Goal: Task Accomplishment & Management: Complete application form

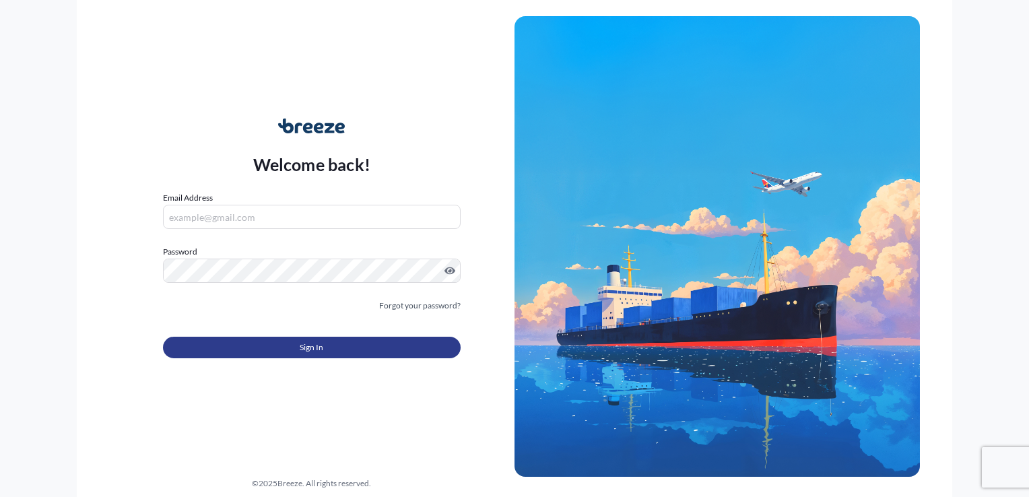
type input "[EMAIL_ADDRESS][DOMAIN_NAME]"
click at [324, 354] on button "Sign In" at bounding box center [312, 348] width 298 height 22
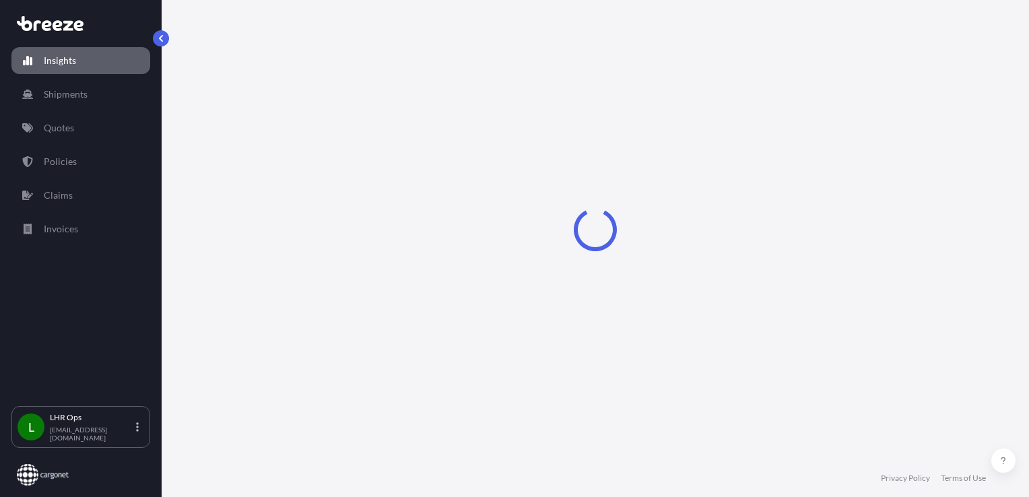
select select "2025"
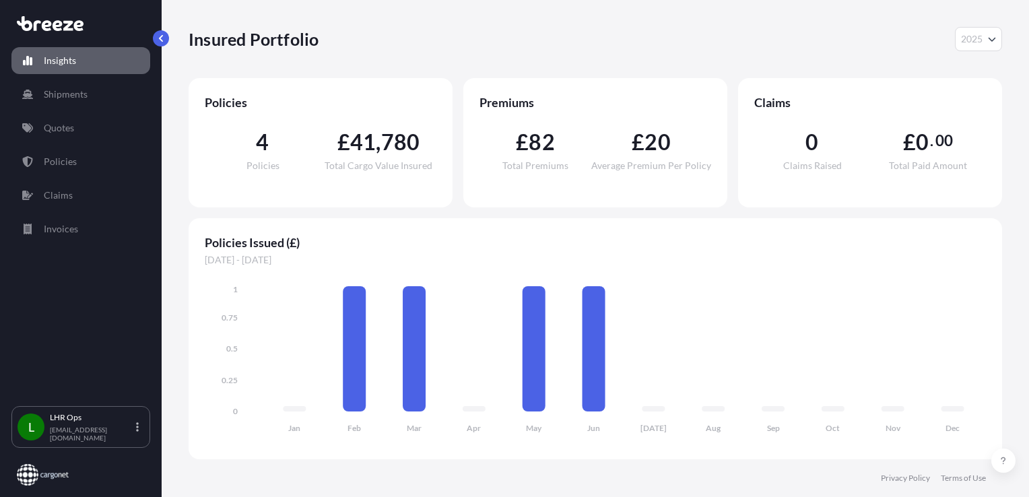
click at [94, 110] on div "Insights Shipments Quotes Policies Claims Invoices" at bounding box center [80, 220] width 139 height 371
click at [81, 94] on p "Shipments" at bounding box center [66, 94] width 44 height 13
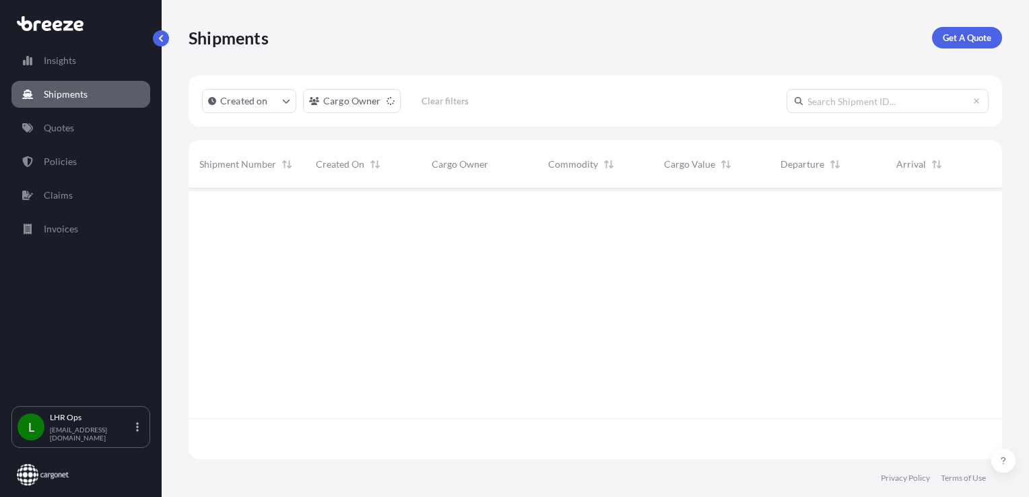
scroll to position [309, 803]
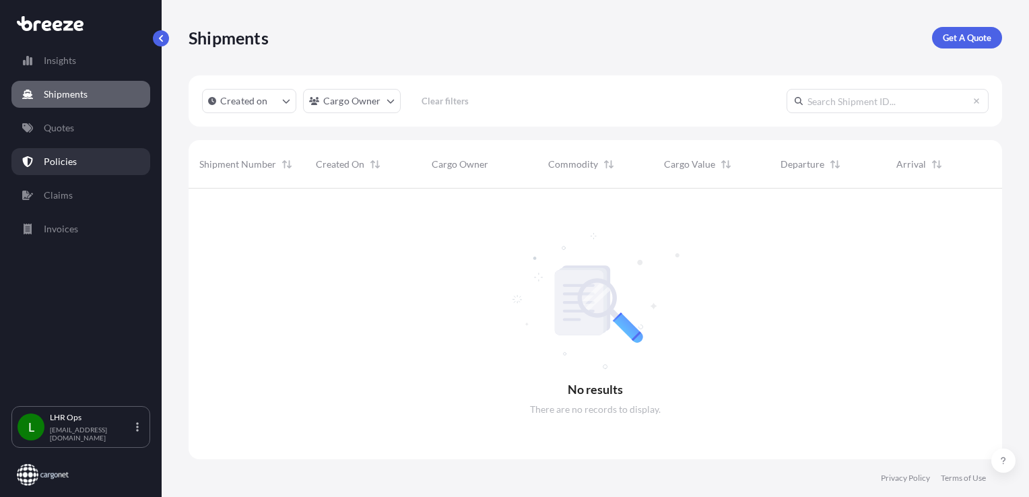
click at [75, 171] on link "Policies" at bounding box center [80, 161] width 139 height 27
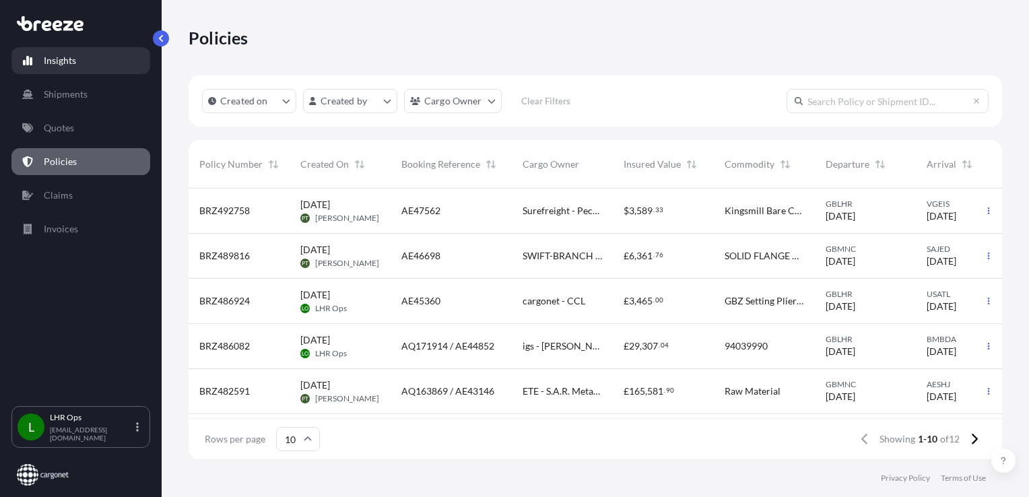
click at [93, 63] on link "Insights" at bounding box center [80, 60] width 139 height 27
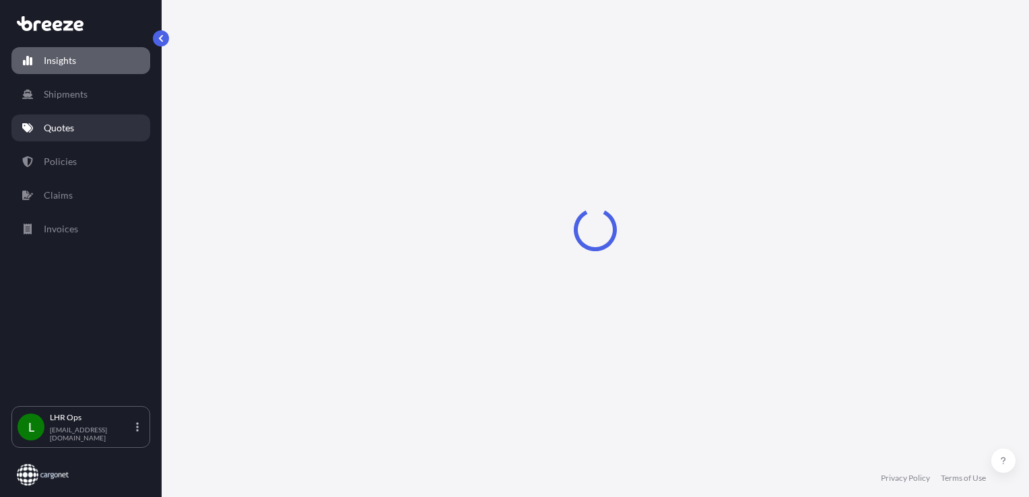
click at [92, 128] on link "Quotes" at bounding box center [80, 128] width 139 height 27
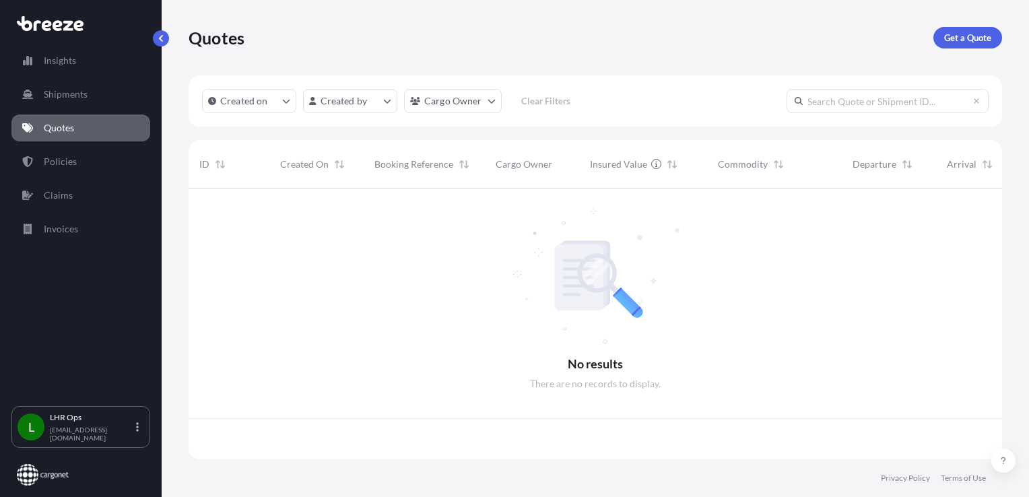
scroll to position [268, 803]
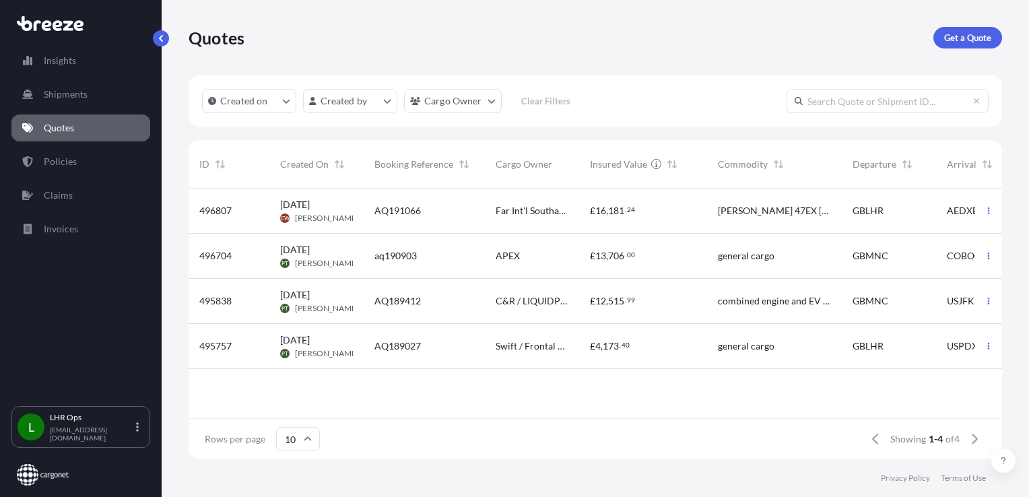
click at [496, 240] on div "APEX" at bounding box center [532, 256] width 94 height 45
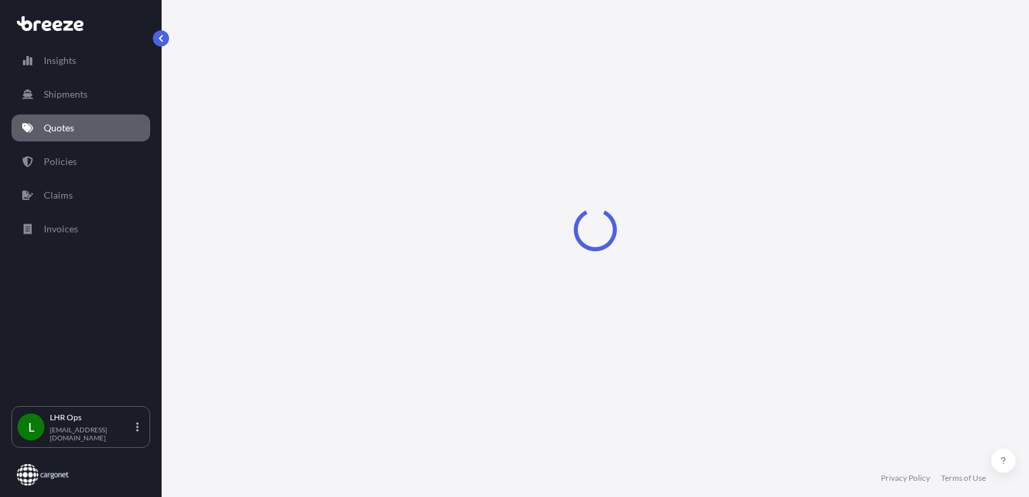
select select "Road"
select select "Air"
select select "1"
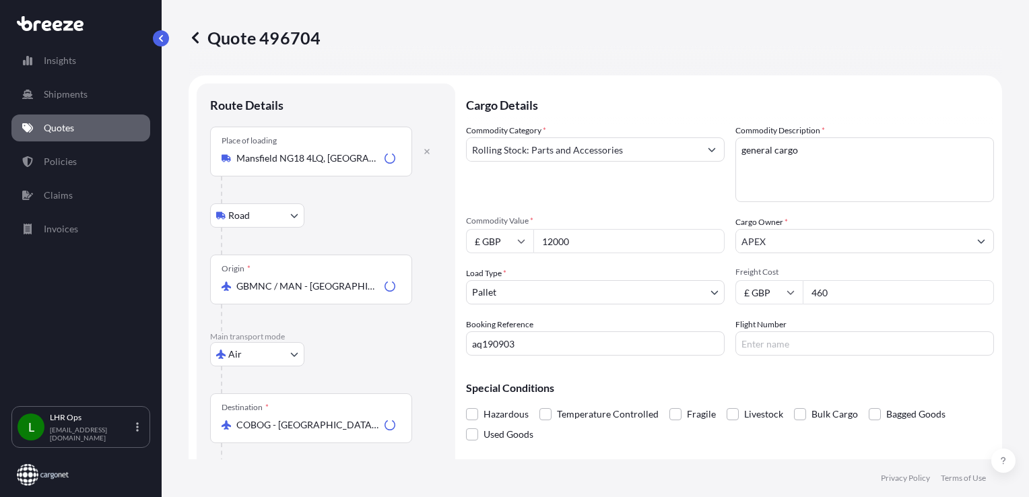
scroll to position [213, 0]
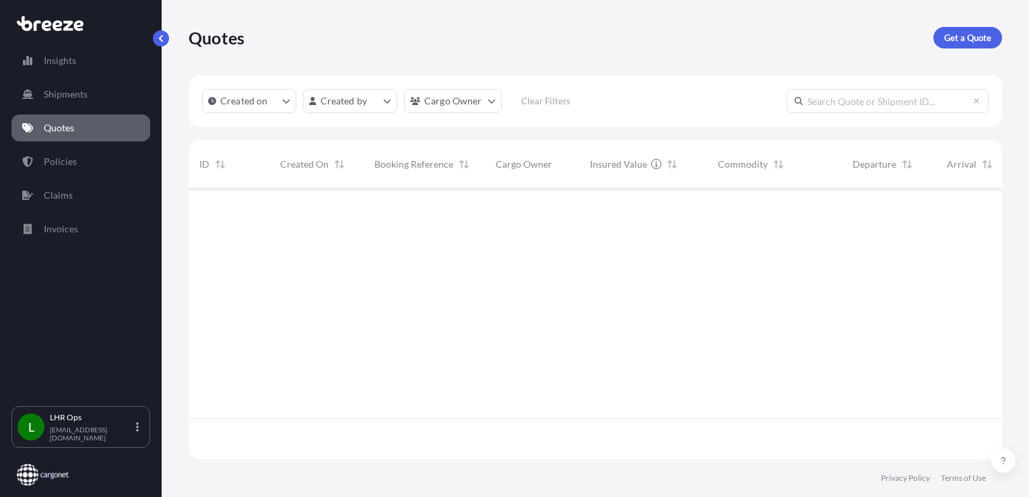
scroll to position [268, 803]
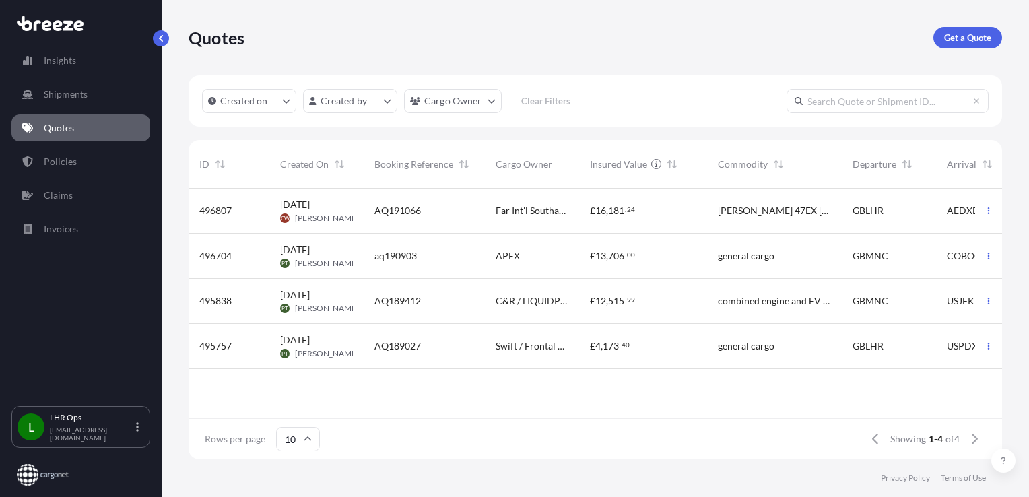
click at [469, 217] on div "AQ191066" at bounding box center [425, 210] width 100 height 13
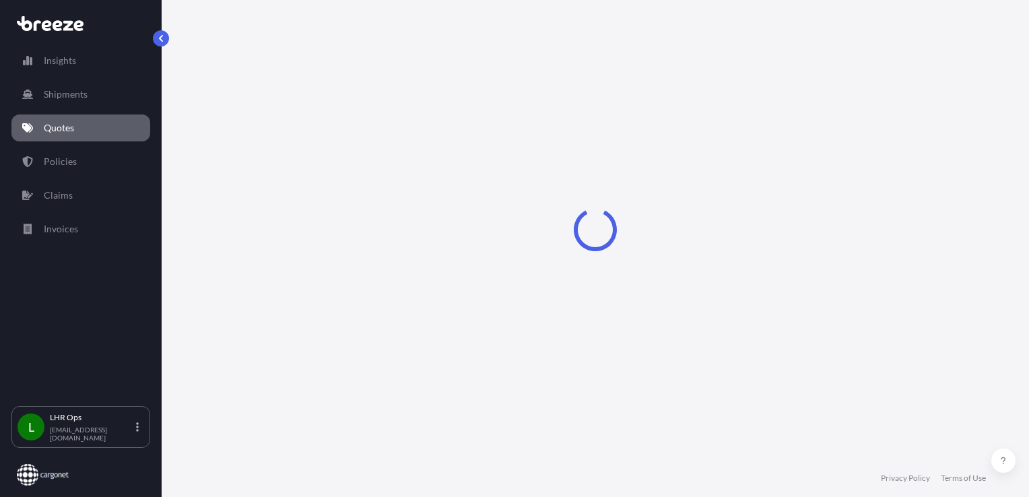
select select "Air"
select select "1"
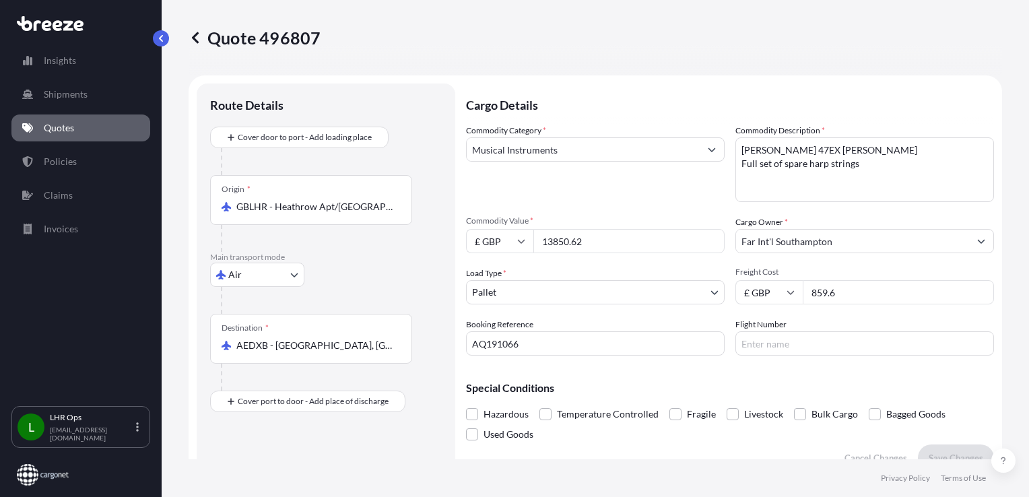
click at [571, 348] on input "AQ191066" at bounding box center [595, 343] width 259 height 24
drag, startPoint x: 595, startPoint y: 348, endPoint x: 406, endPoint y: 341, distance: 188.8
click at [406, 341] on form "Route Details Cover door to port - Add loading place Place of loading Road Road…" at bounding box center [596, 277] width 814 height 404
type input "AE48933"
click at [760, 344] on input "Flight Number" at bounding box center [865, 343] width 259 height 24
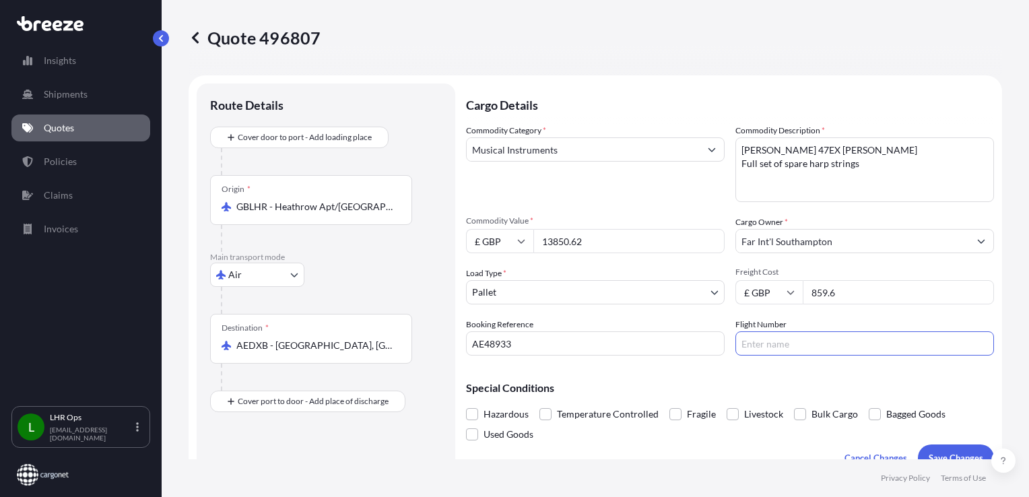
click at [792, 342] on input "Flight Number" at bounding box center [865, 343] width 259 height 24
type input "BI098"
click at [676, 385] on p "Special Conditions" at bounding box center [730, 388] width 528 height 11
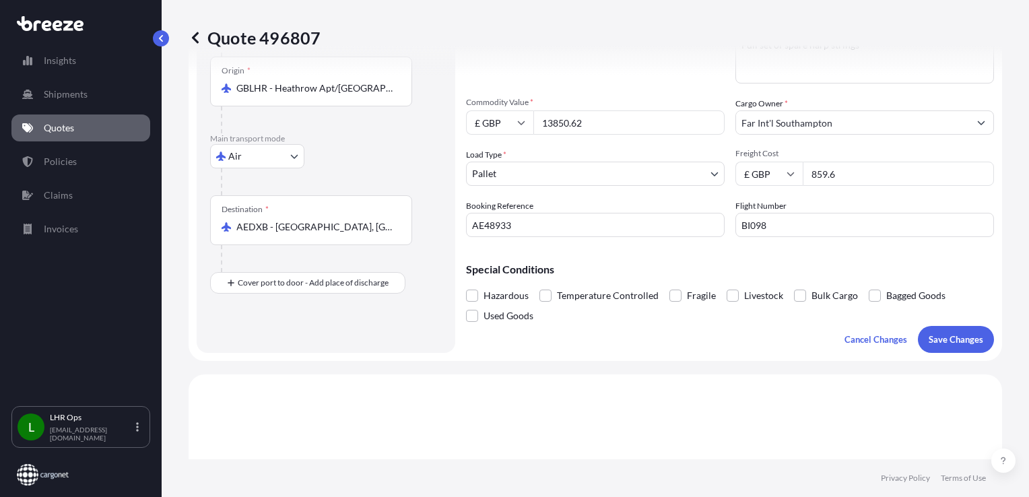
scroll to position [135, 0]
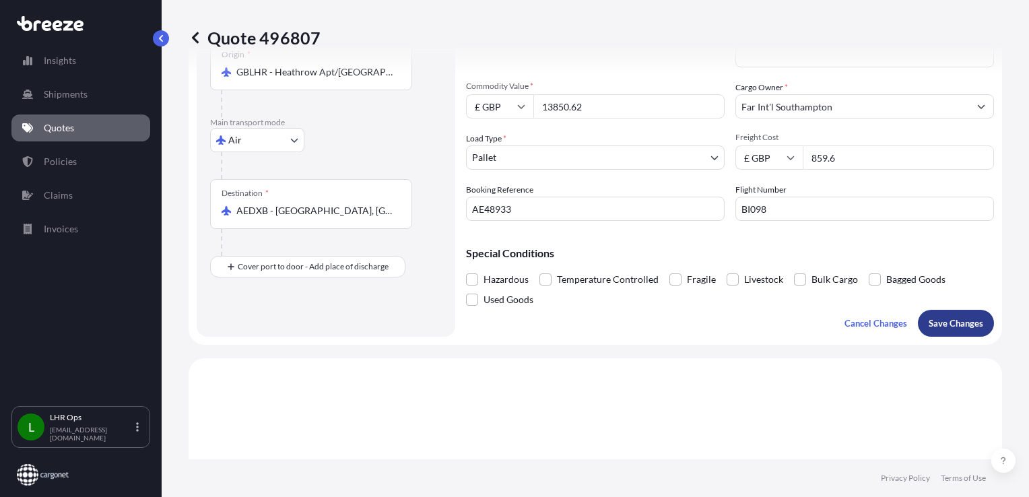
click at [943, 325] on p "Save Changes" at bounding box center [956, 323] width 55 height 13
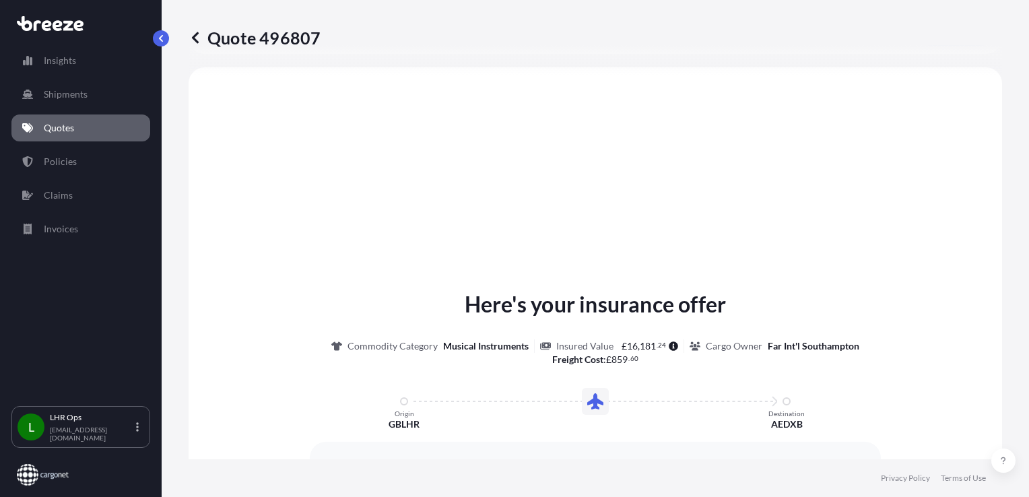
select select "Air"
select select "1"
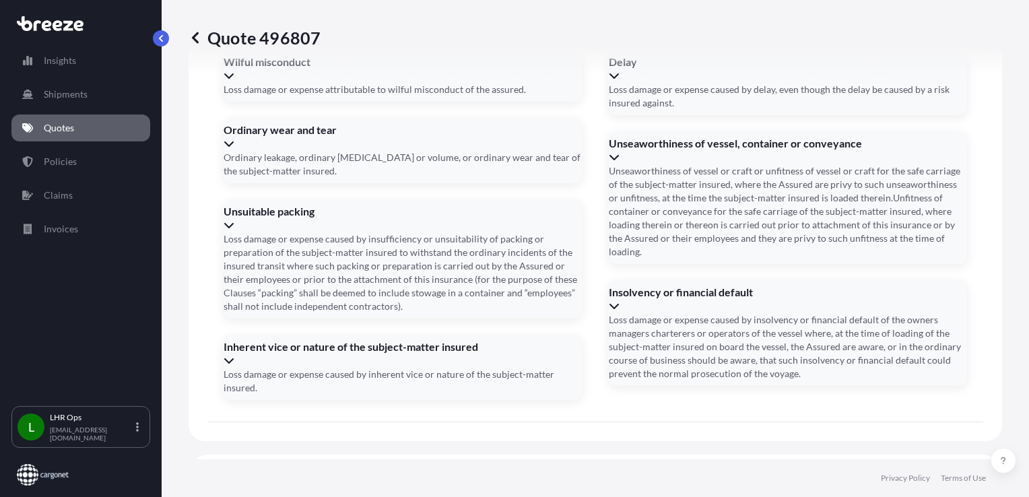
scroll to position [1679, 0]
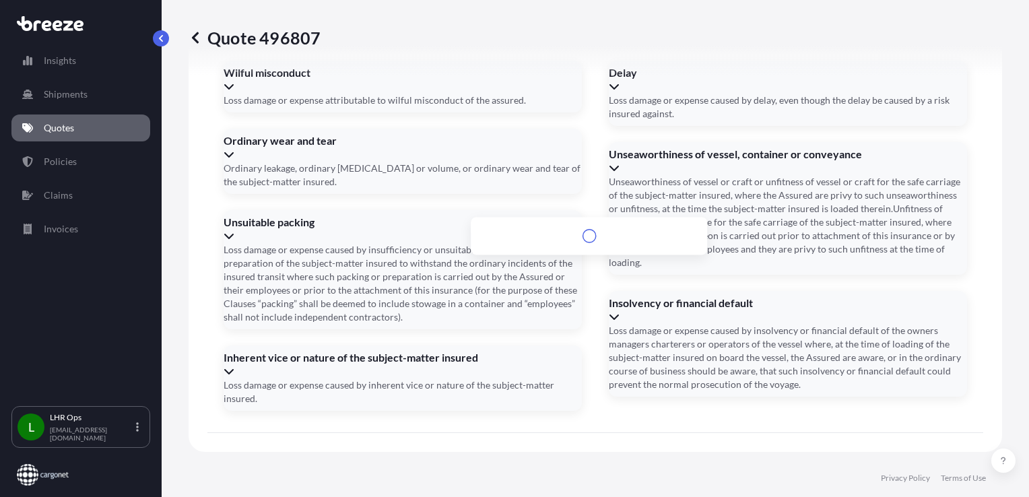
scroll to position [1694, 0]
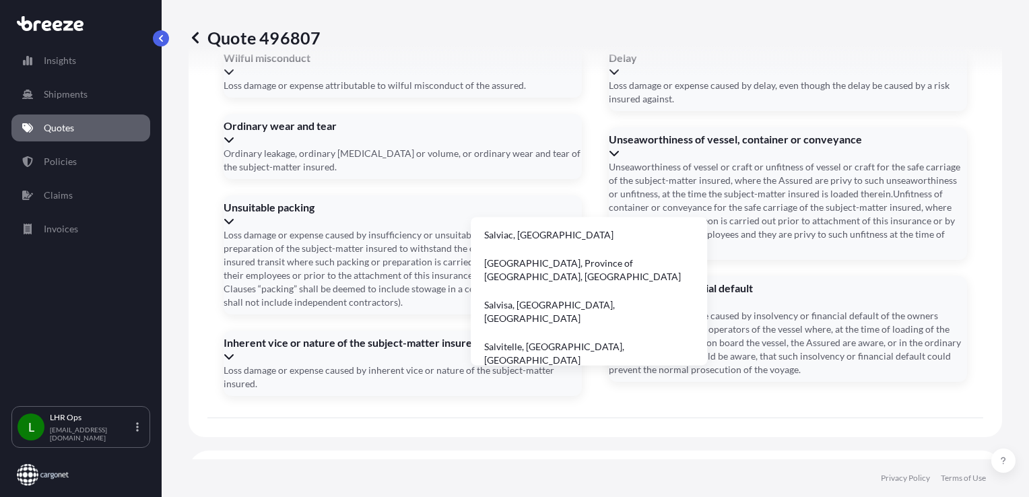
type input "S"
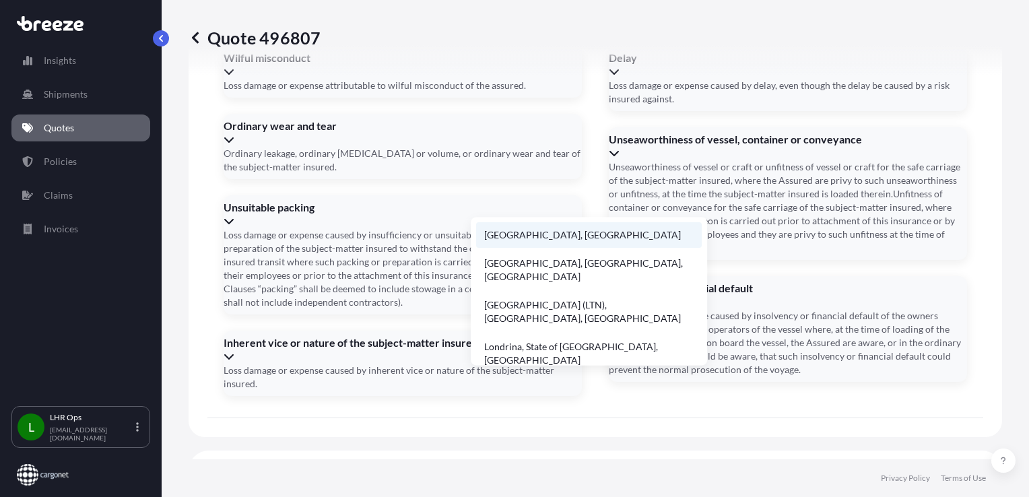
click at [527, 237] on li "[GEOGRAPHIC_DATA], [GEOGRAPHIC_DATA]" at bounding box center [589, 235] width 226 height 26
type input "[GEOGRAPHIC_DATA], [GEOGRAPHIC_DATA]"
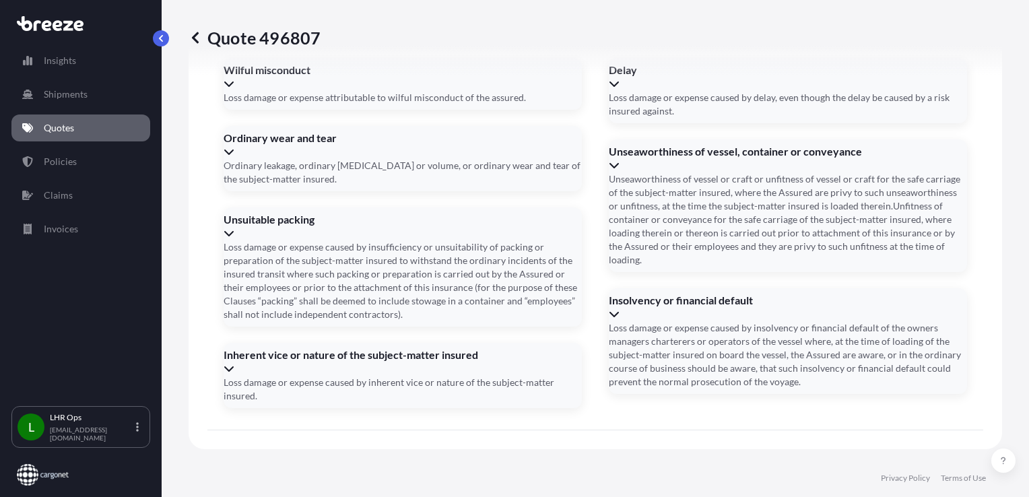
scroll to position [1681, 0]
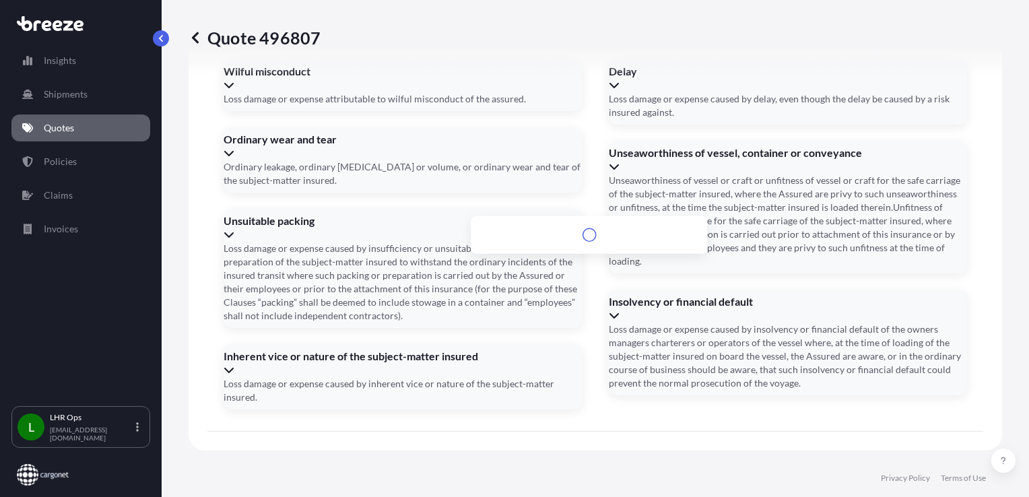
scroll to position [1695, 0]
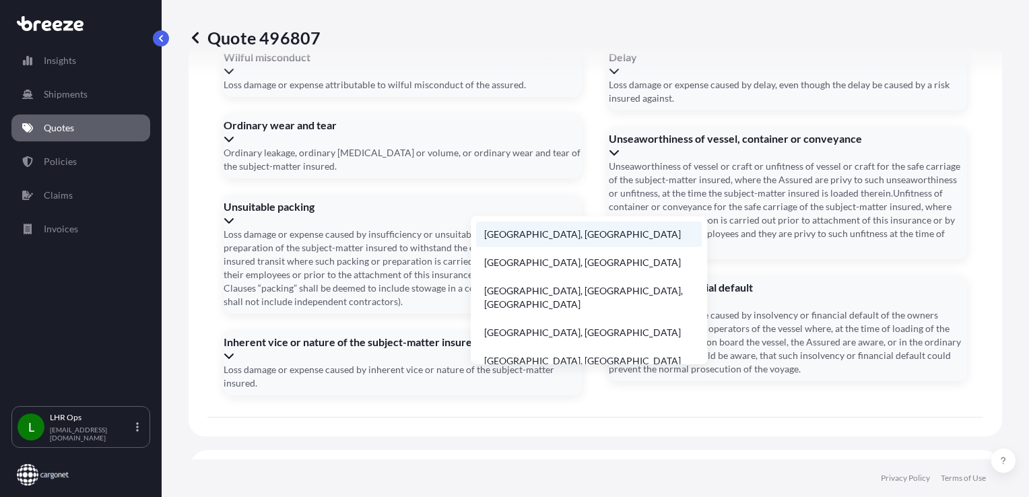
click at [595, 236] on li "[GEOGRAPHIC_DATA], [GEOGRAPHIC_DATA]" at bounding box center [589, 235] width 226 height 26
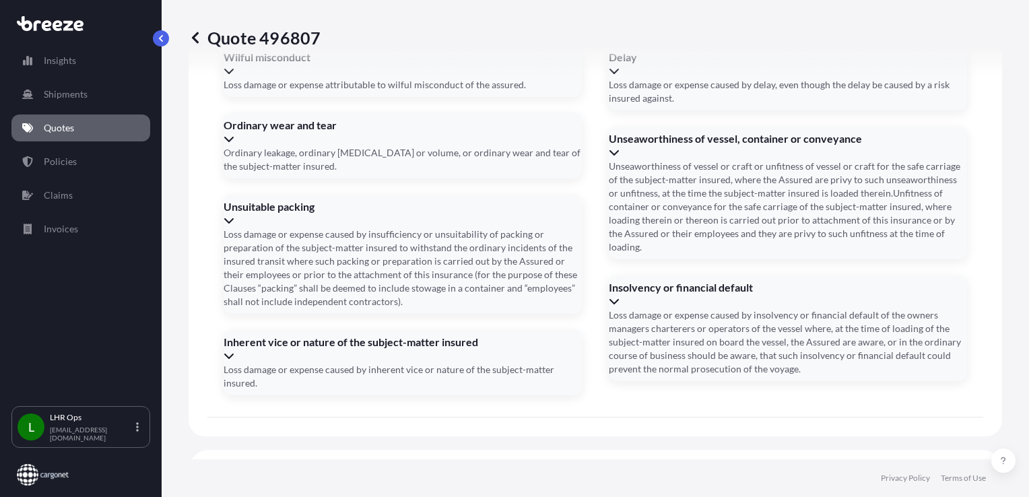
type input "[GEOGRAPHIC_DATA], [GEOGRAPHIC_DATA]"
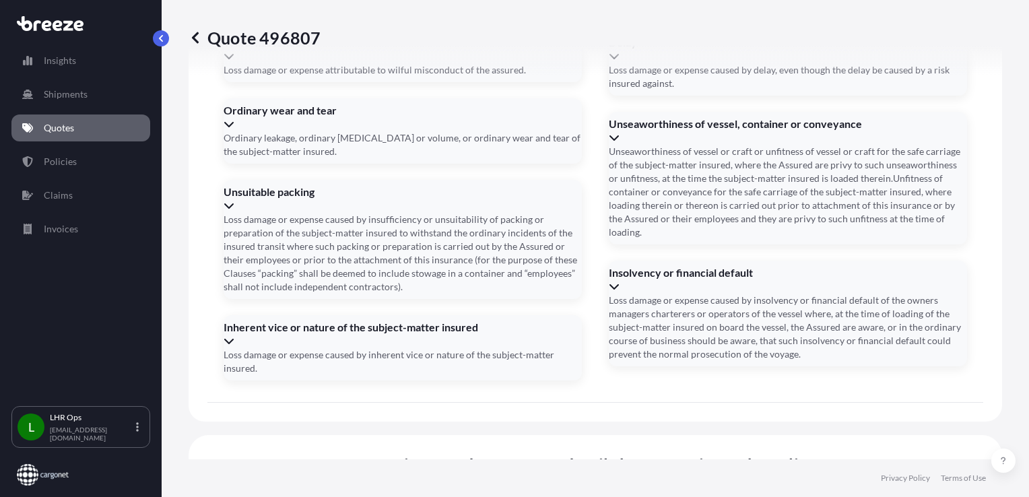
scroll to position [1681, 0]
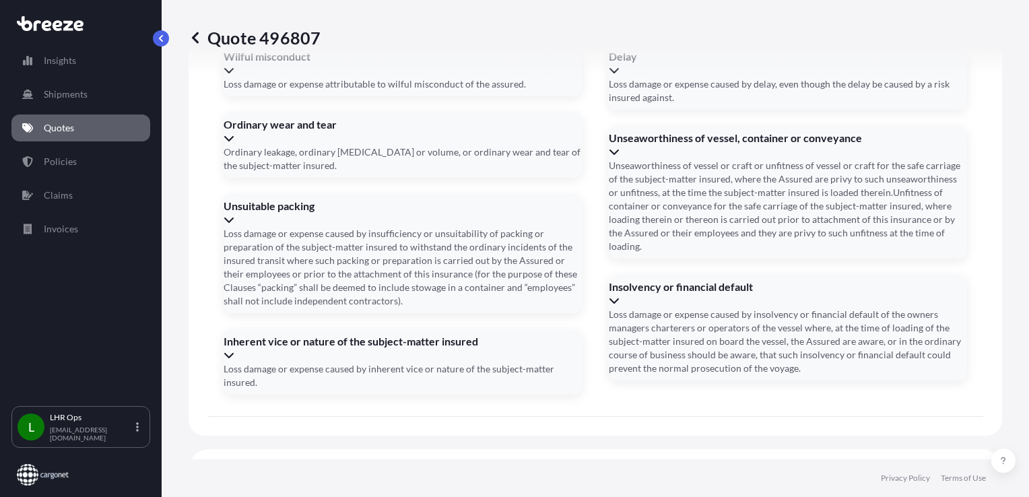
type input "[DATE]"
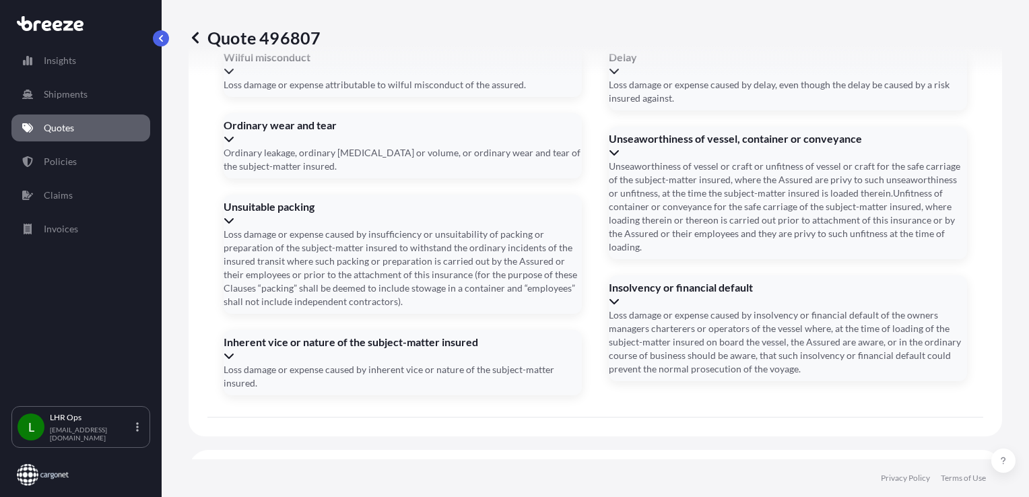
scroll to position [1681, 0]
type input "[DATE]"
type input "672-26143316"
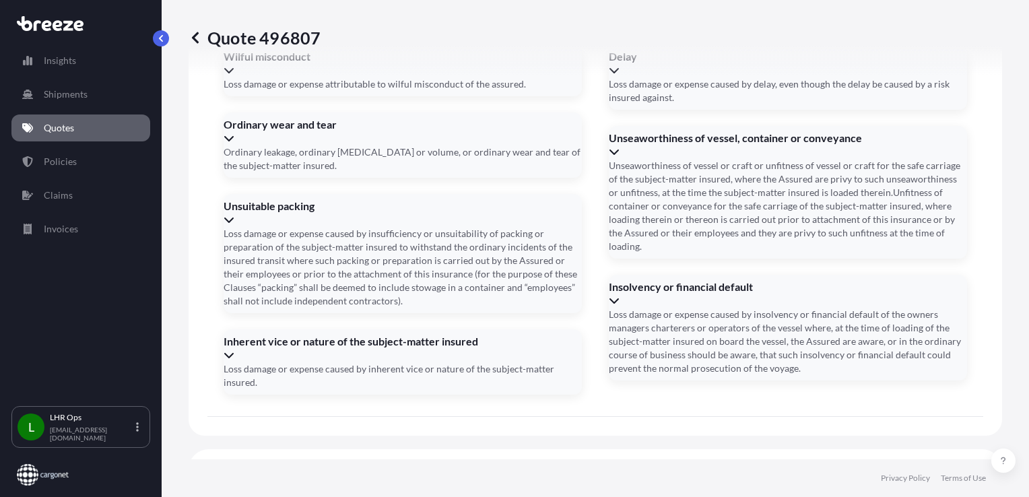
type input "67226143316"
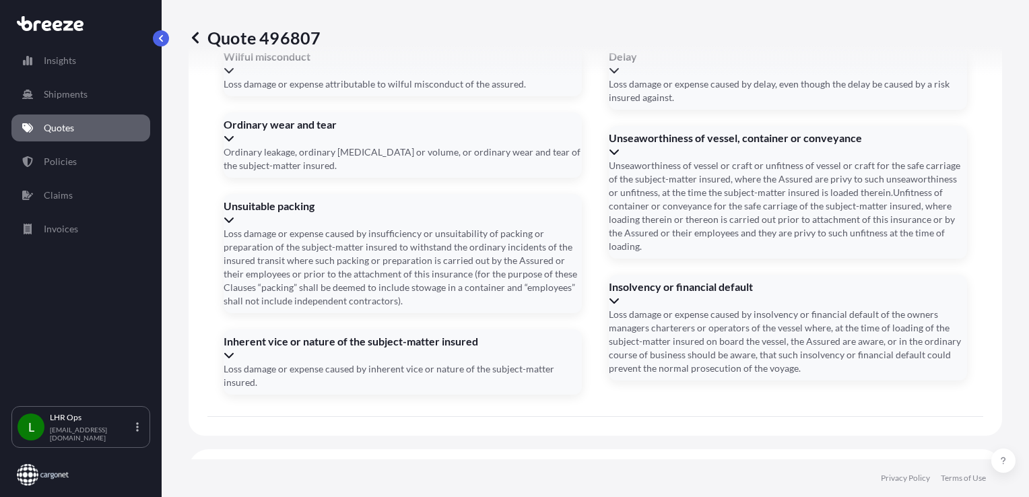
drag, startPoint x: 567, startPoint y: 316, endPoint x: 439, endPoint y: 336, distance: 128.9
type input "67226143316"
drag, startPoint x: 547, startPoint y: 381, endPoint x: 560, endPoint y: 394, distance: 19.1
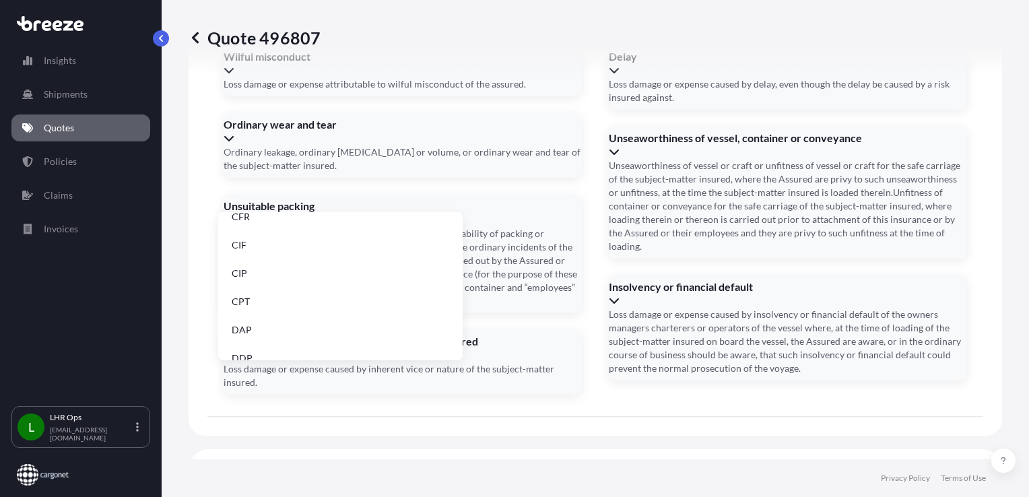
scroll to position [0, 0]
click at [354, 344] on li "DAP" at bounding box center [341, 344] width 234 height 26
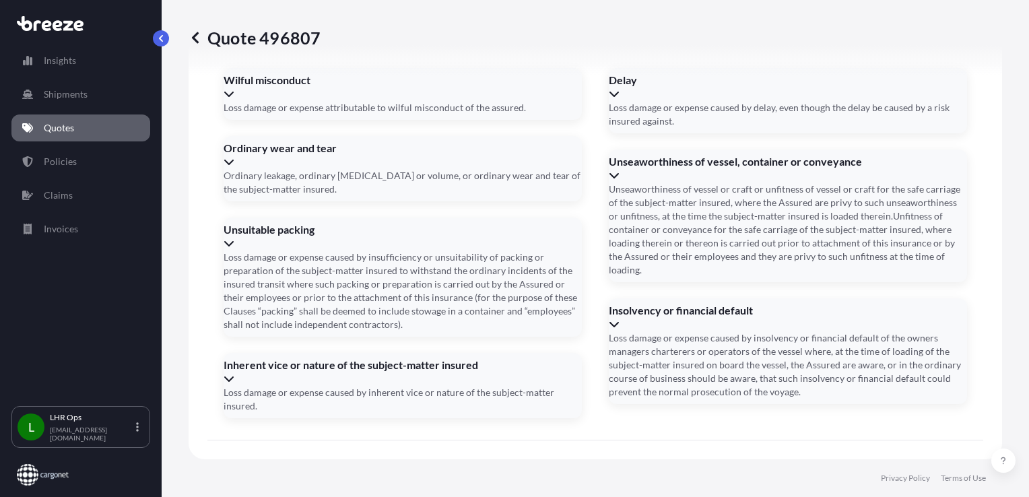
scroll to position [1681, 0]
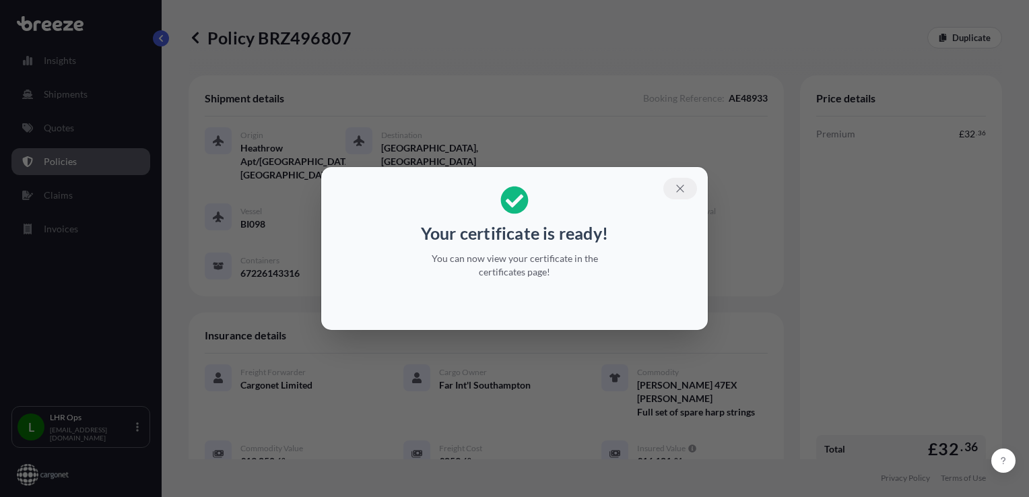
click at [668, 190] on button "button" at bounding box center [681, 189] width 34 height 22
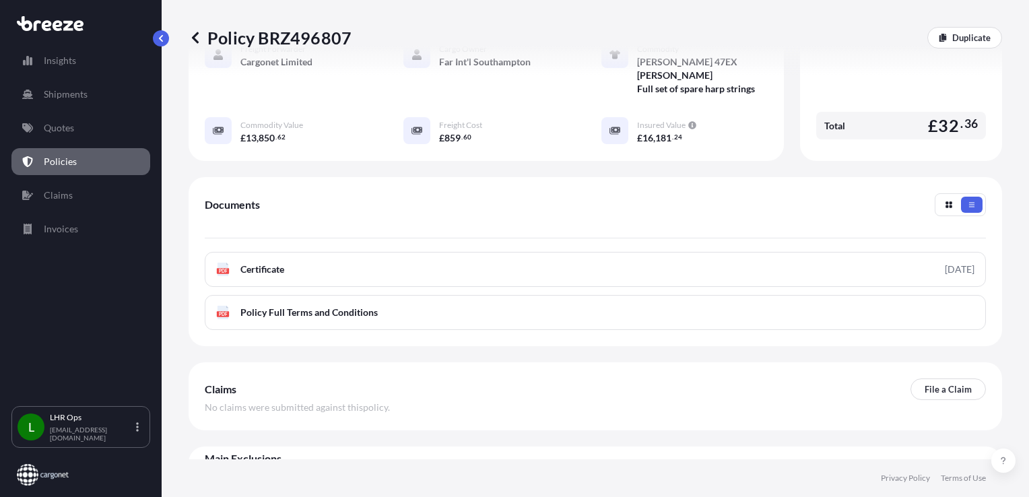
scroll to position [325, 0]
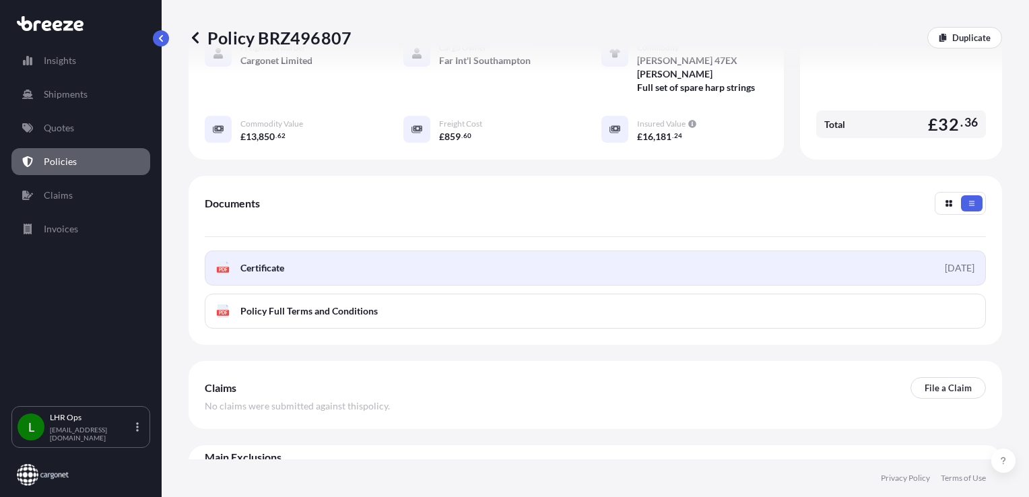
click at [846, 251] on link "PDF Certificate [DATE]" at bounding box center [595, 268] width 781 height 35
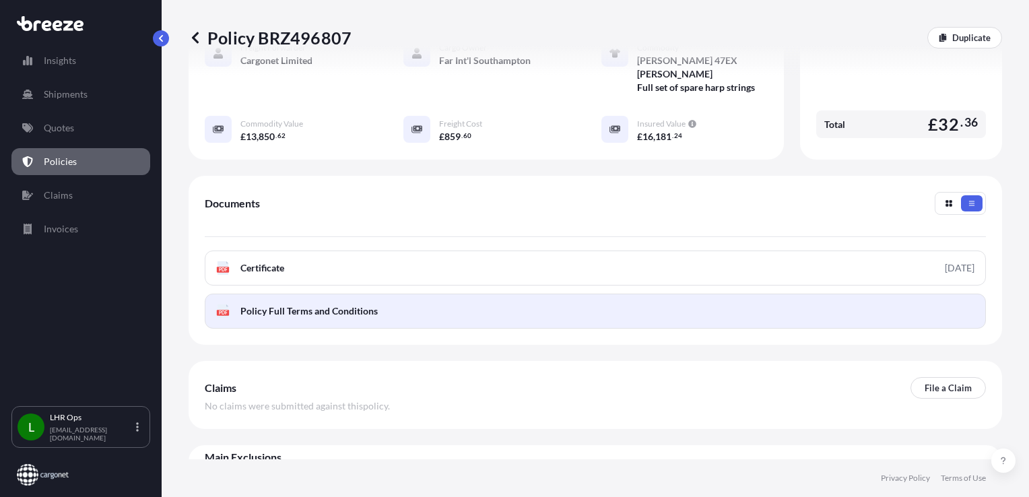
click at [313, 304] on span "Policy Full Terms and Conditions" at bounding box center [309, 310] width 137 height 13
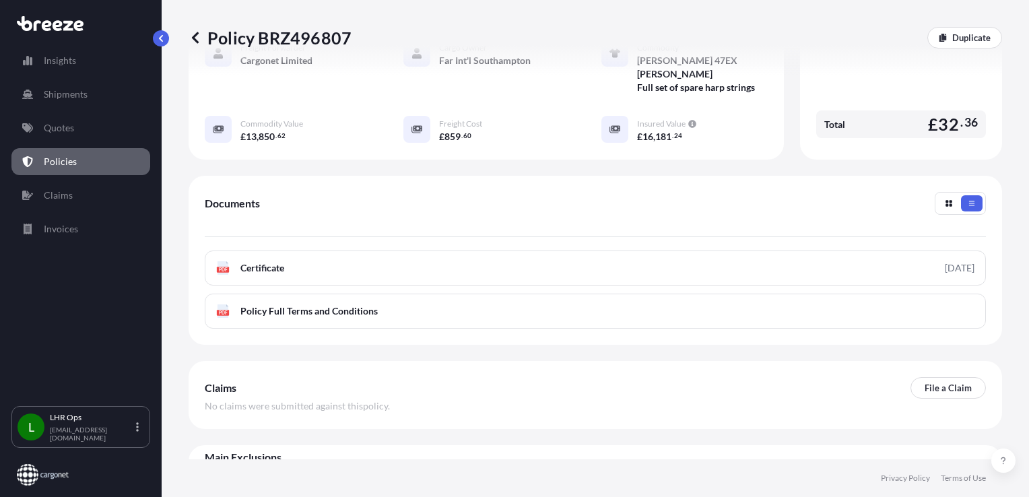
scroll to position [0, 0]
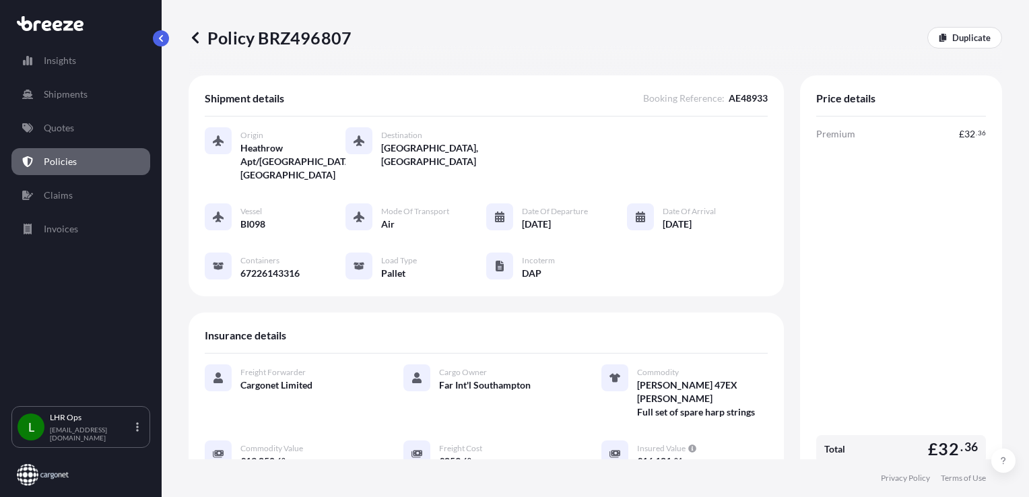
click at [156, 44] on button "button" at bounding box center [161, 38] width 16 height 16
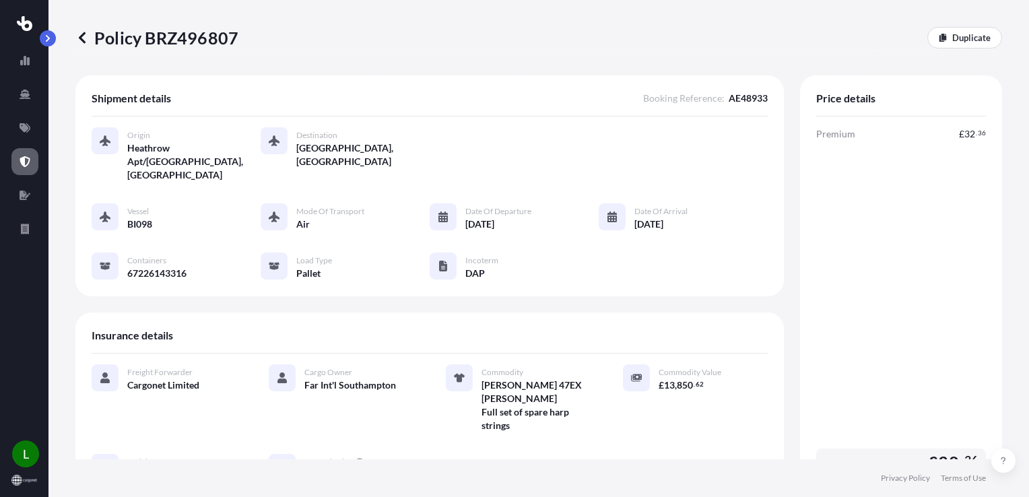
click at [81, 36] on icon at bounding box center [82, 37] width 7 height 11
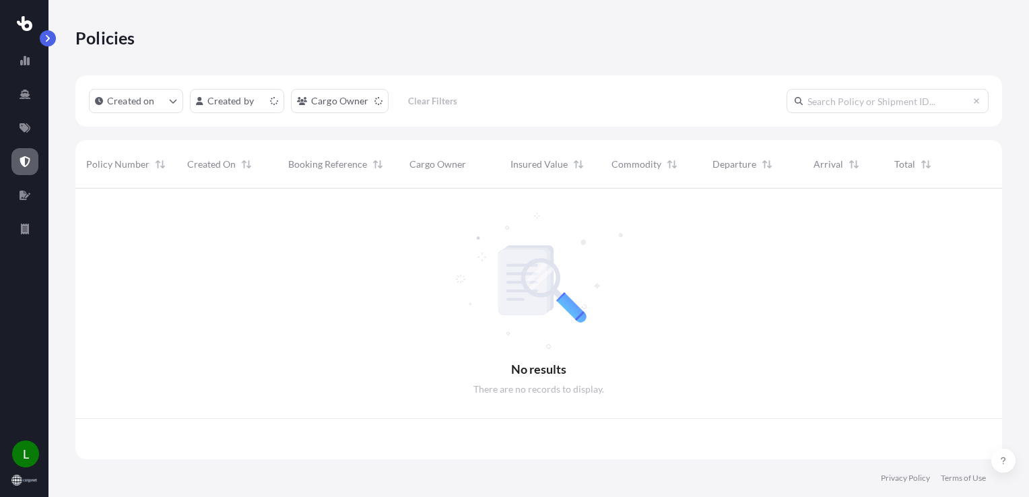
scroll to position [268, 916]
